Goal: Information Seeking & Learning: Learn about a topic

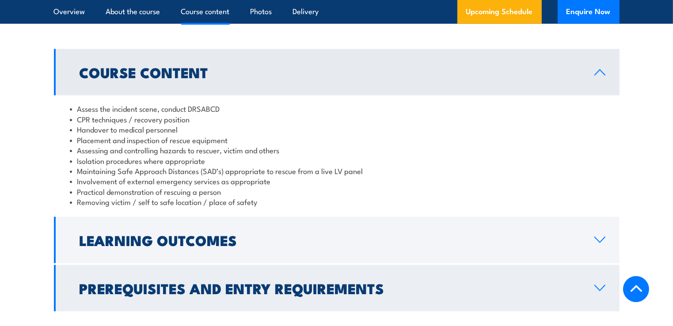
scroll to position [928, 0]
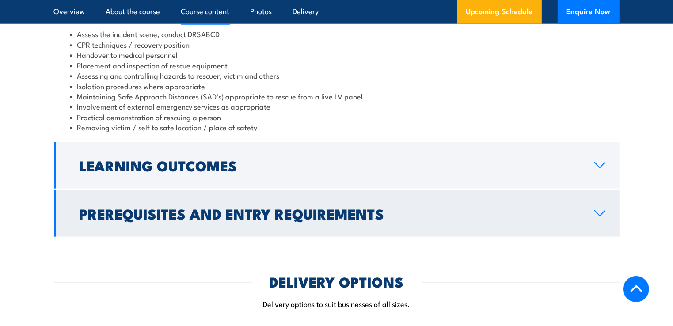
click at [119, 207] on h2 "Prerequisites and Entry Requirements" at bounding box center [330, 213] width 501 height 12
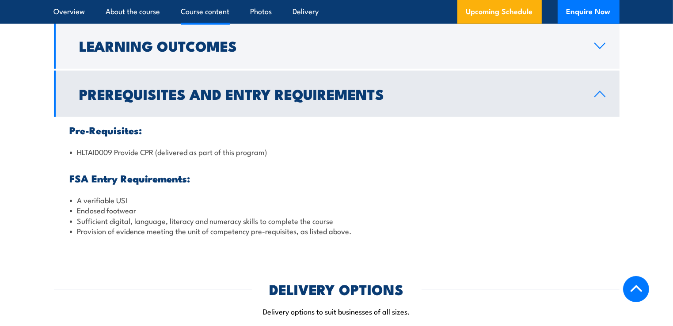
click at [153, 88] on h2 "Prerequisites and Entry Requirements" at bounding box center [330, 94] width 501 height 12
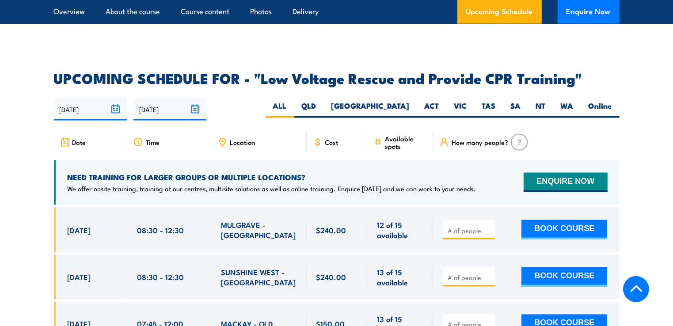
scroll to position [1370, 0]
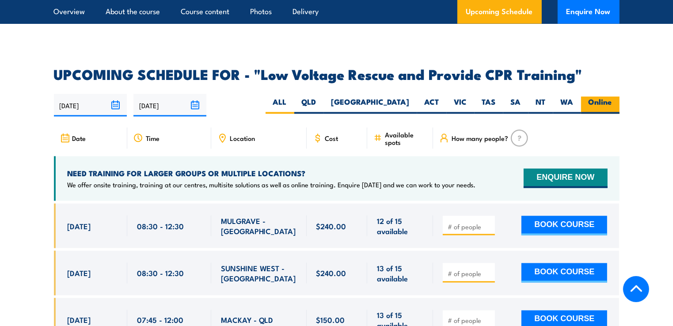
click at [603, 97] on label "Online" at bounding box center [600, 105] width 38 height 17
click at [612, 97] on input "Online" at bounding box center [615, 100] width 6 height 6
radio input "true"
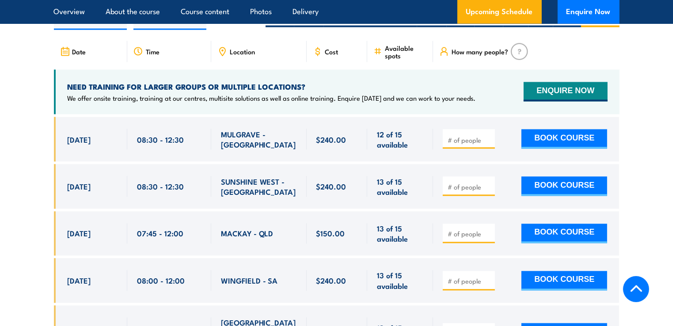
scroll to position [1503, 0]
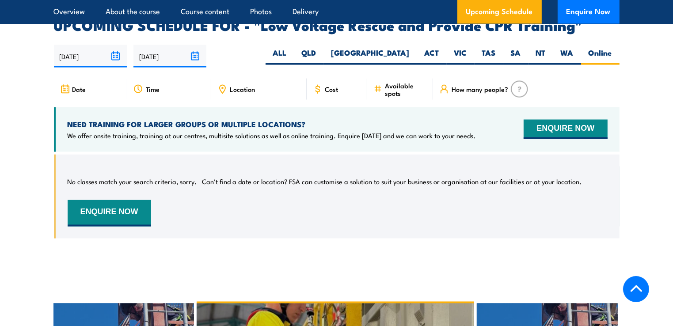
scroll to position [1487, 0]
